Goal: Task Accomplishment & Management: Complete application form

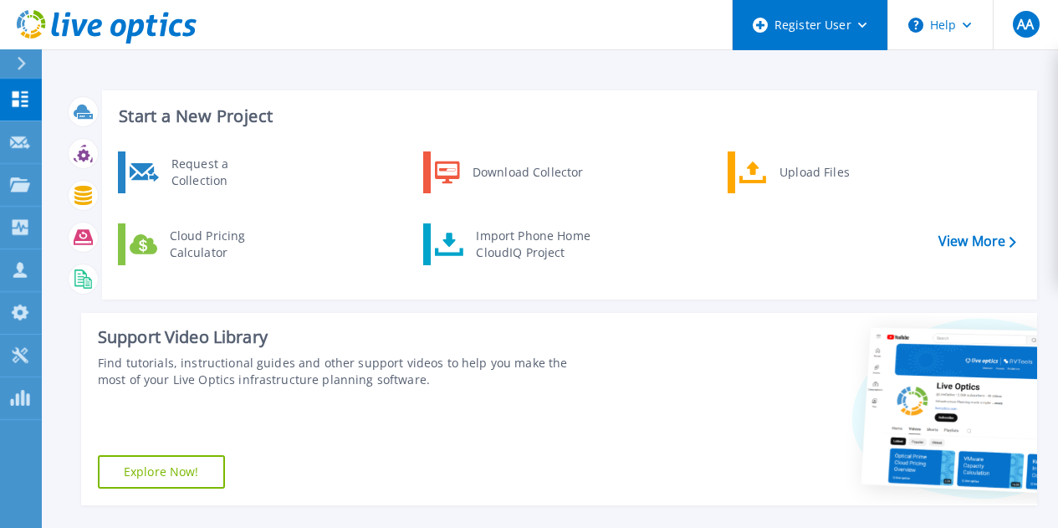
click at [828, 33] on div "Register User" at bounding box center [809, 25] width 155 height 50
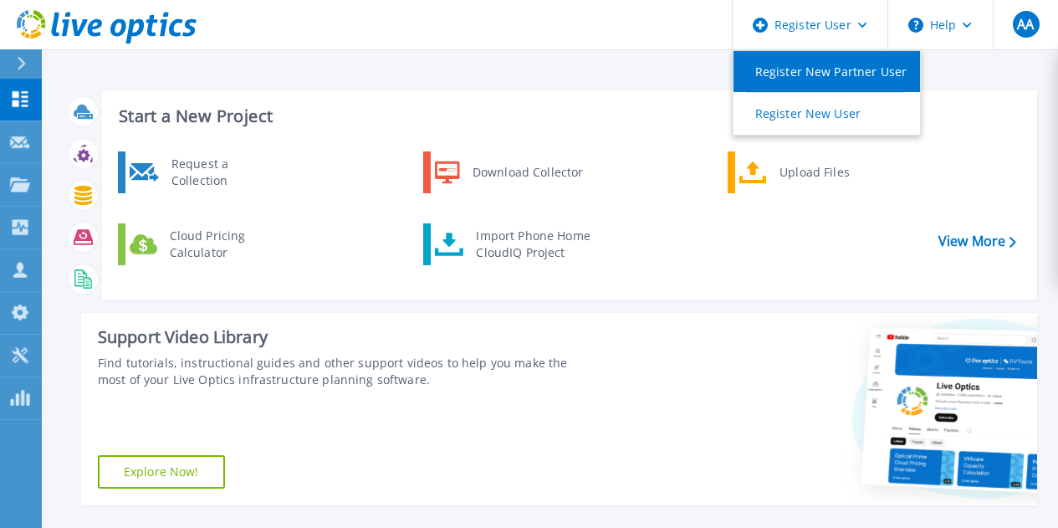
click at [829, 70] on link "Register New Partner User" at bounding box center [826, 71] width 186 height 41
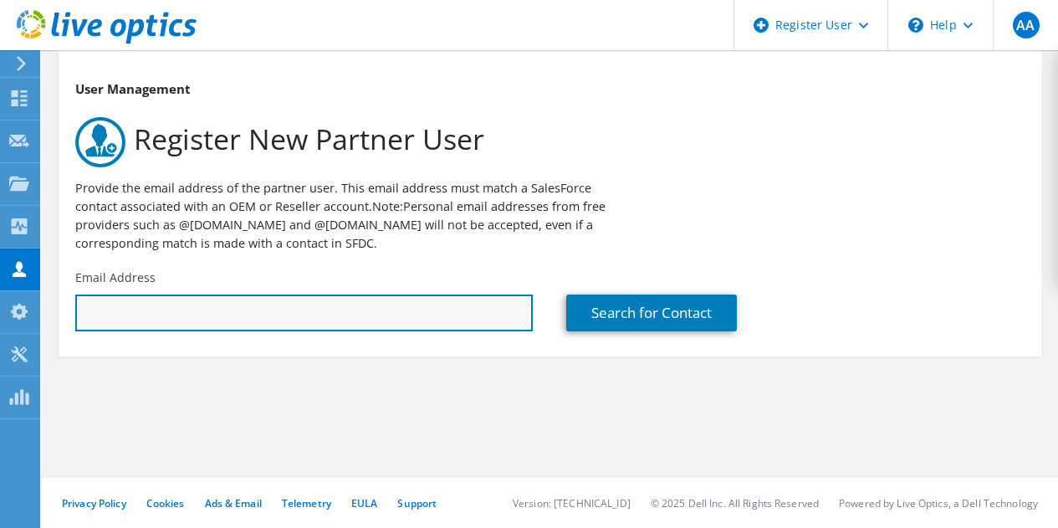
click at [208, 310] on input "text" at bounding box center [303, 312] width 457 height 37
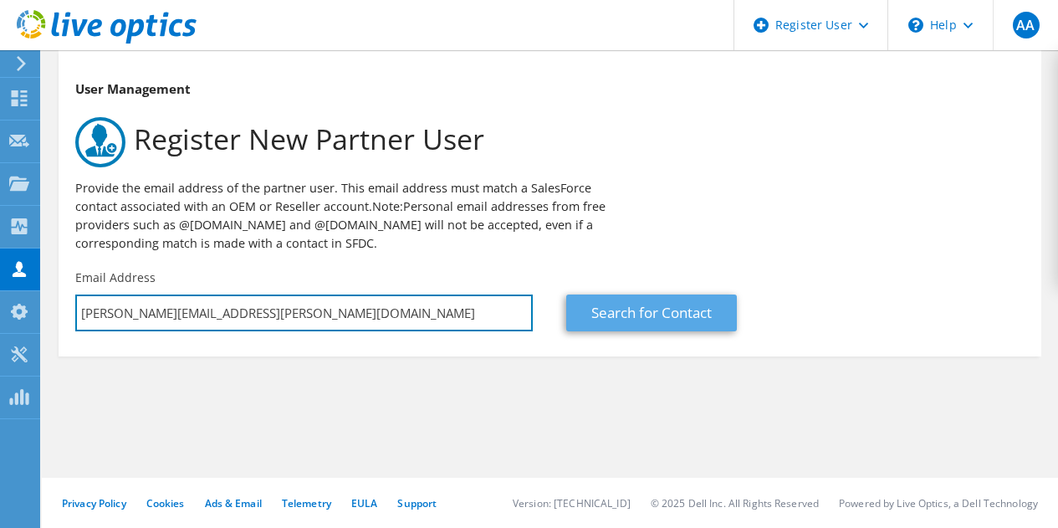
type input "jason.riddle@arctiq.com"
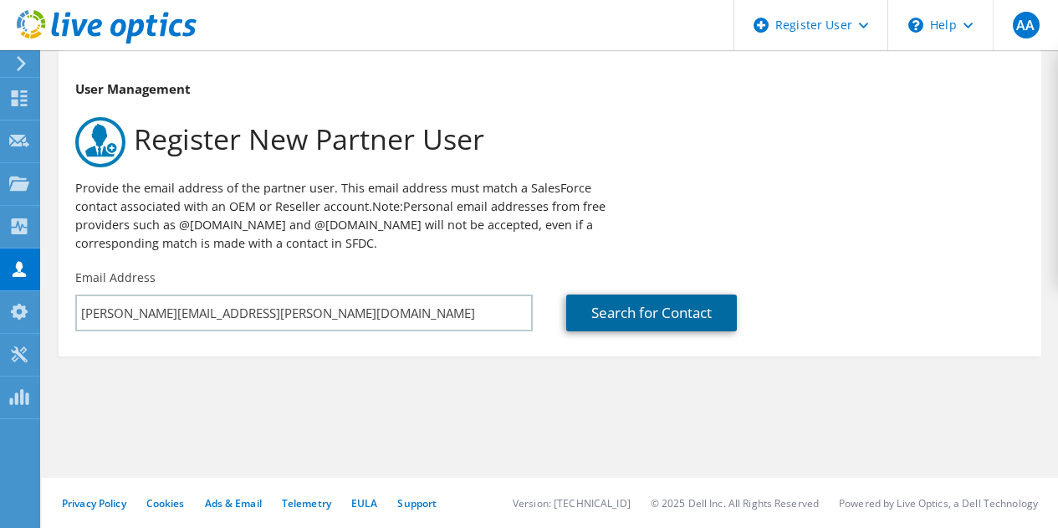
click at [686, 314] on link "Search for Contact" at bounding box center [651, 312] width 171 height 37
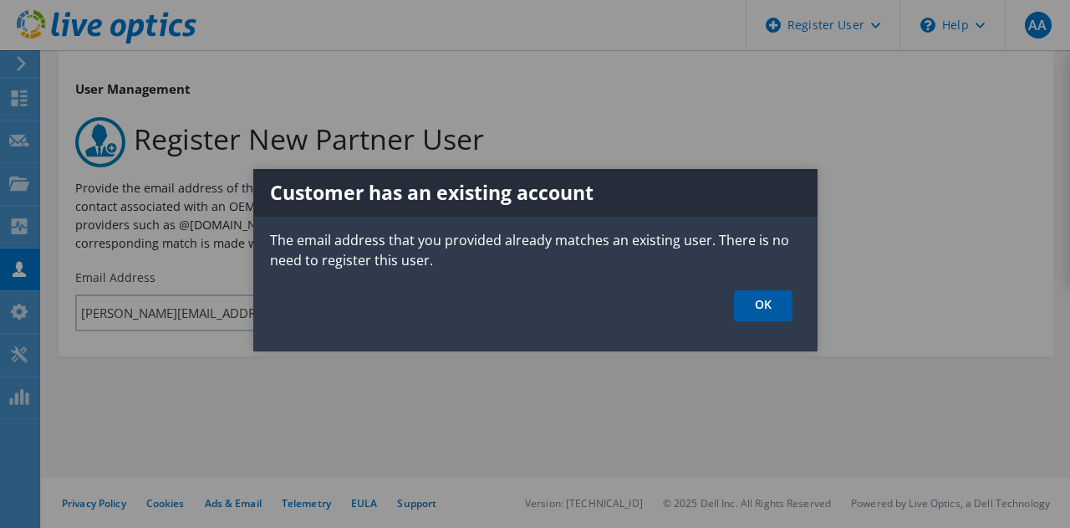
click at [742, 294] on link "OK" at bounding box center [763, 305] width 59 height 31
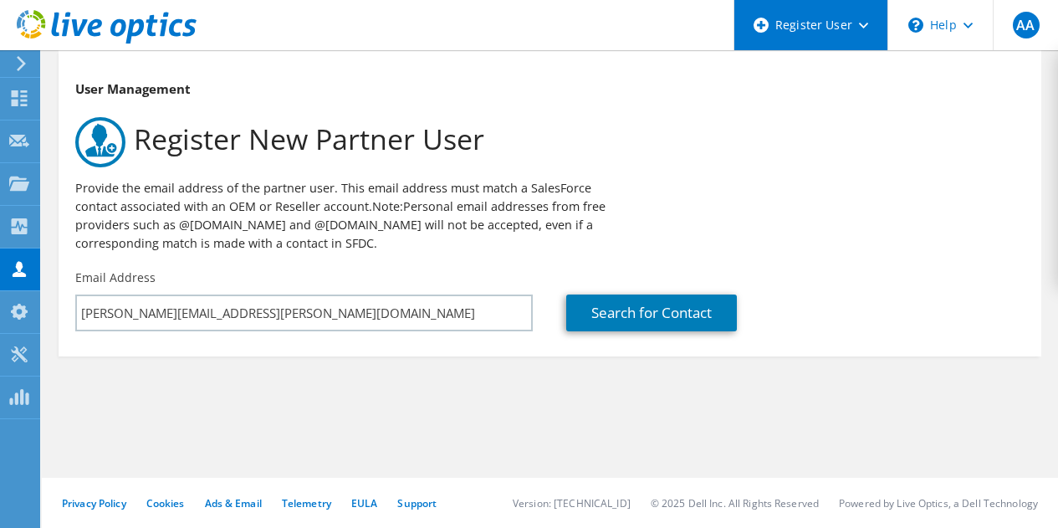
click at [838, 32] on div "Register User" at bounding box center [810, 25] width 154 height 50
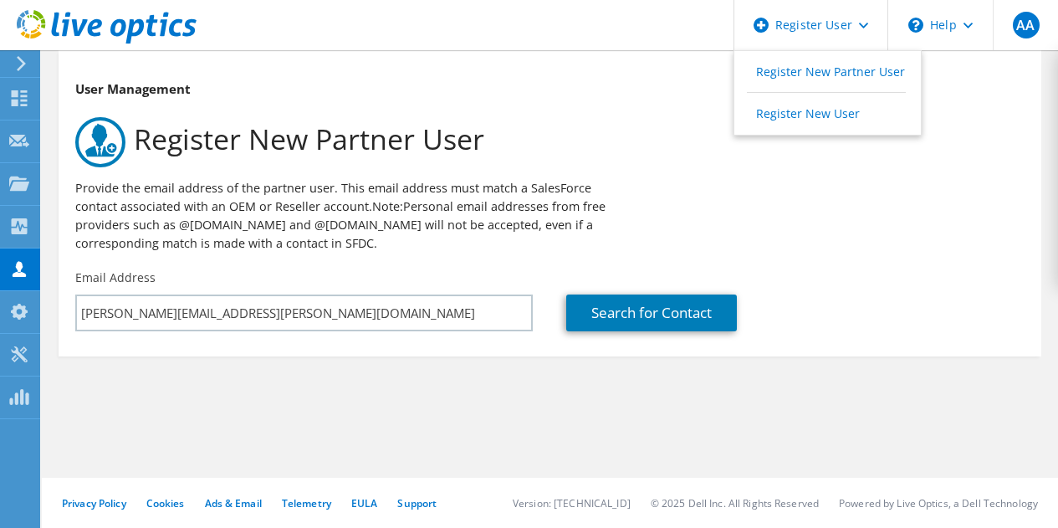
click at [605, 77] on div "User Management Register New Partner User Provide the email address of the part…" at bounding box center [550, 160] width 982 height 202
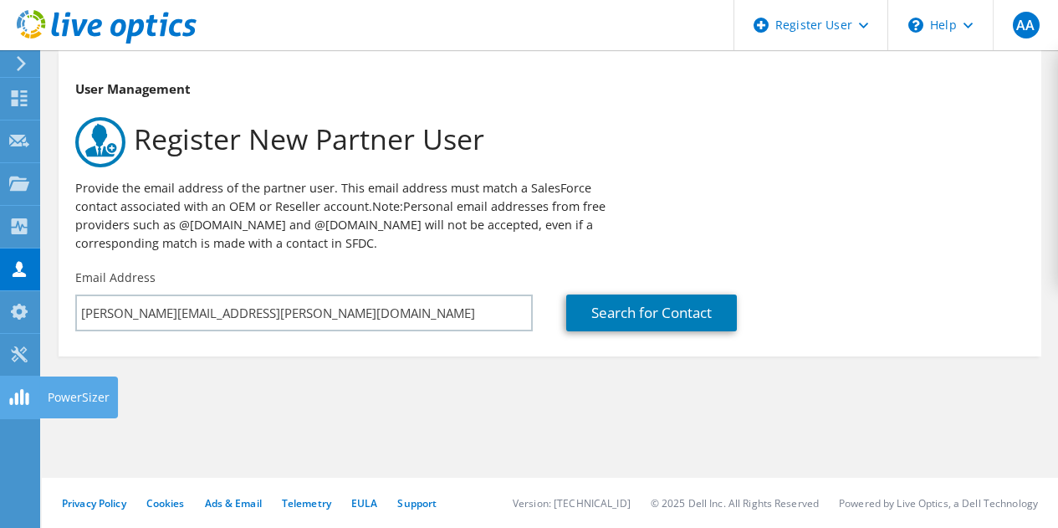
click at [25, 397] on icon at bounding box center [19, 397] width 20 height 16
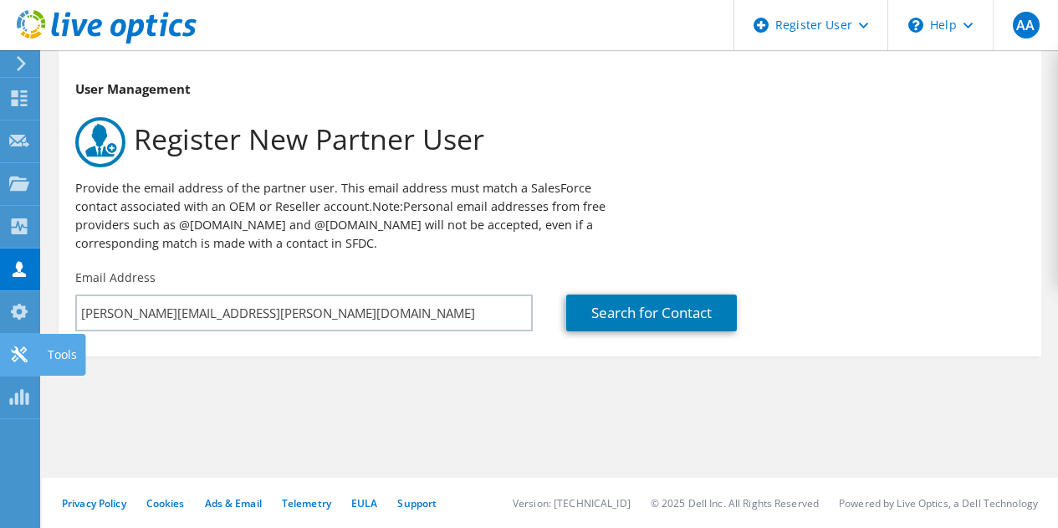
click at [12, 352] on icon at bounding box center [19, 354] width 20 height 16
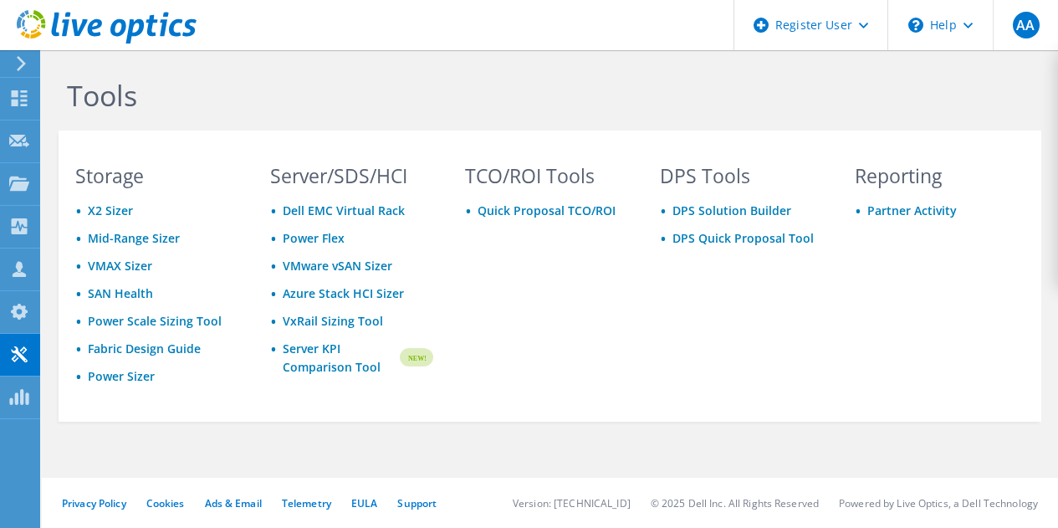
click at [615, 370] on div "TCO/ROI Tools Quick Proposal TCO/ROI" at bounding box center [546, 290] width 196 height 249
click at [556, 316] on div "TCO/ROI Tools Quick Proposal TCO/ROI" at bounding box center [546, 290] width 196 height 249
click at [913, 40] on div "\n Help" at bounding box center [939, 25] width 105 height 50
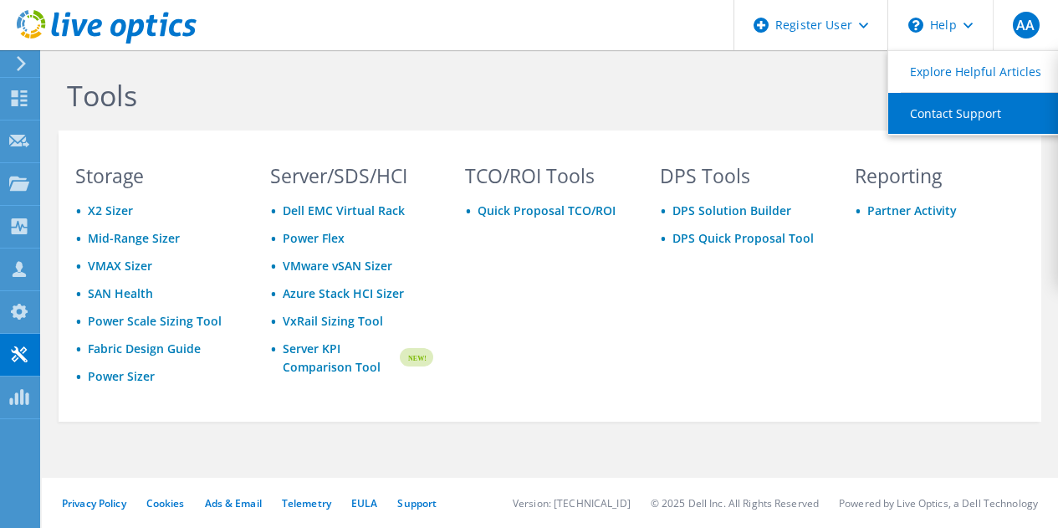
click at [929, 105] on link "Contact Support" at bounding box center [981, 113] width 186 height 41
